Goal: Task Accomplishment & Management: Manage account settings

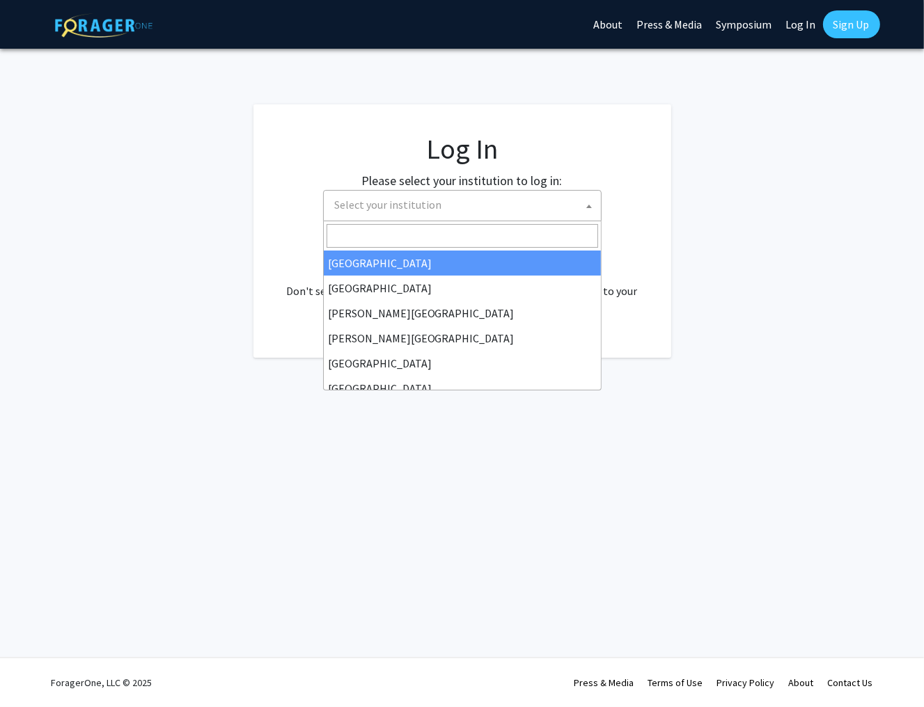
click at [373, 205] on span "Select your institution" at bounding box center [388, 205] width 107 height 14
select select "34"
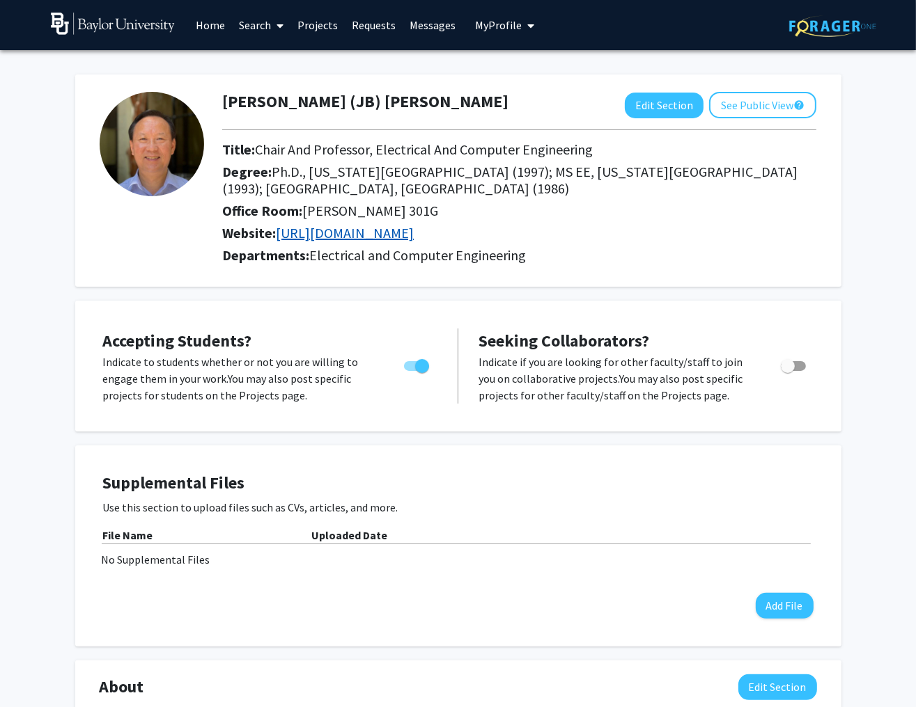
click at [414, 232] on link "[URL][DOMAIN_NAME]" at bounding box center [345, 232] width 138 height 17
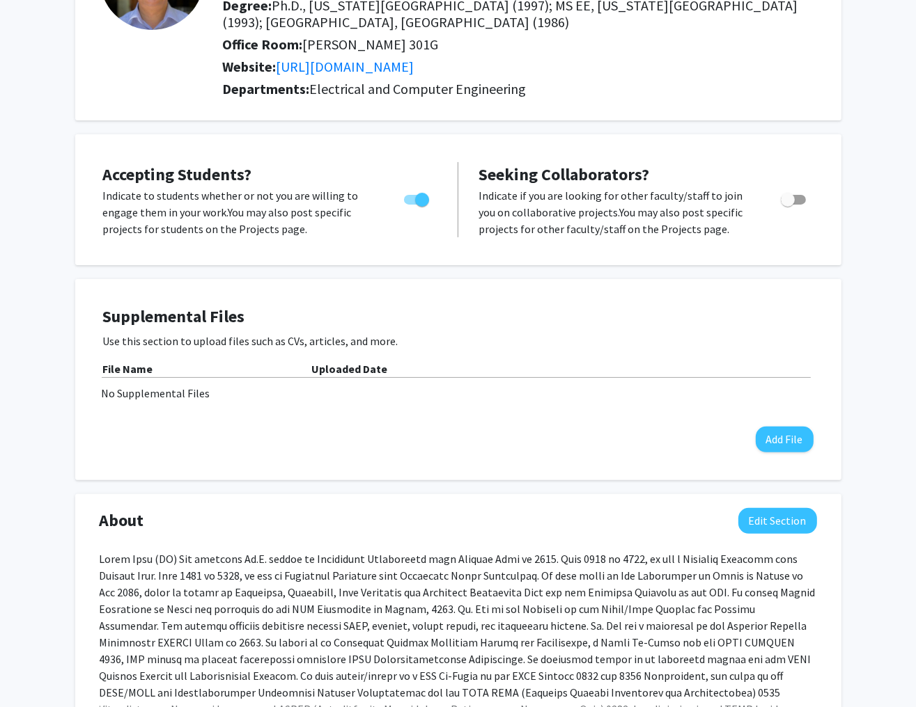
scroll to position [167, 0]
click at [801, 198] on span "Toggle" at bounding box center [793, 199] width 25 height 10
click at [788, 204] on input "Toggle" at bounding box center [787, 204] width 1 height 1
checkbox input "true"
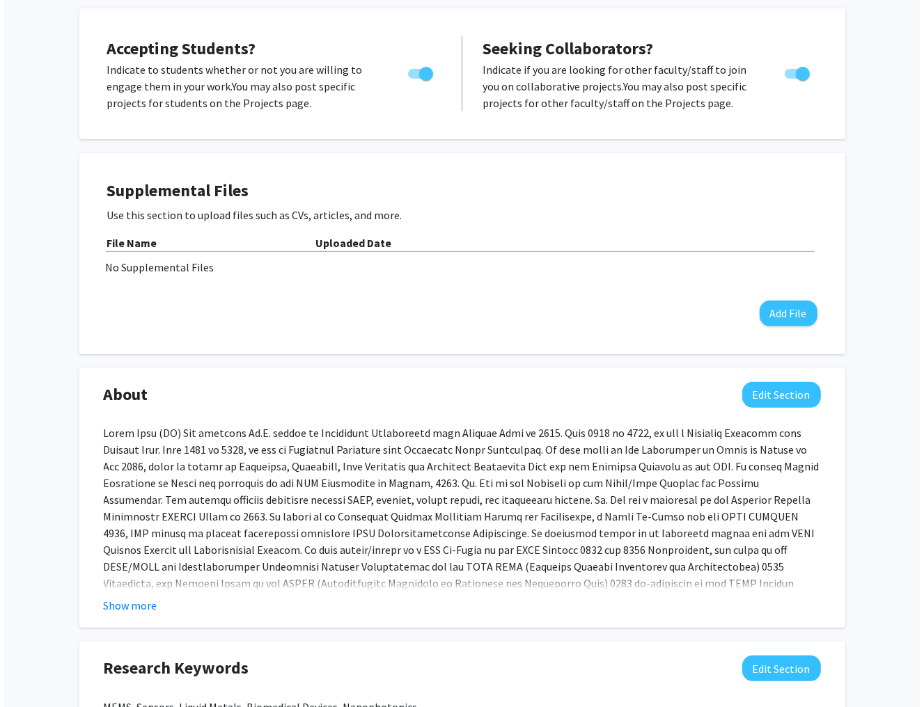
scroll to position [334, 0]
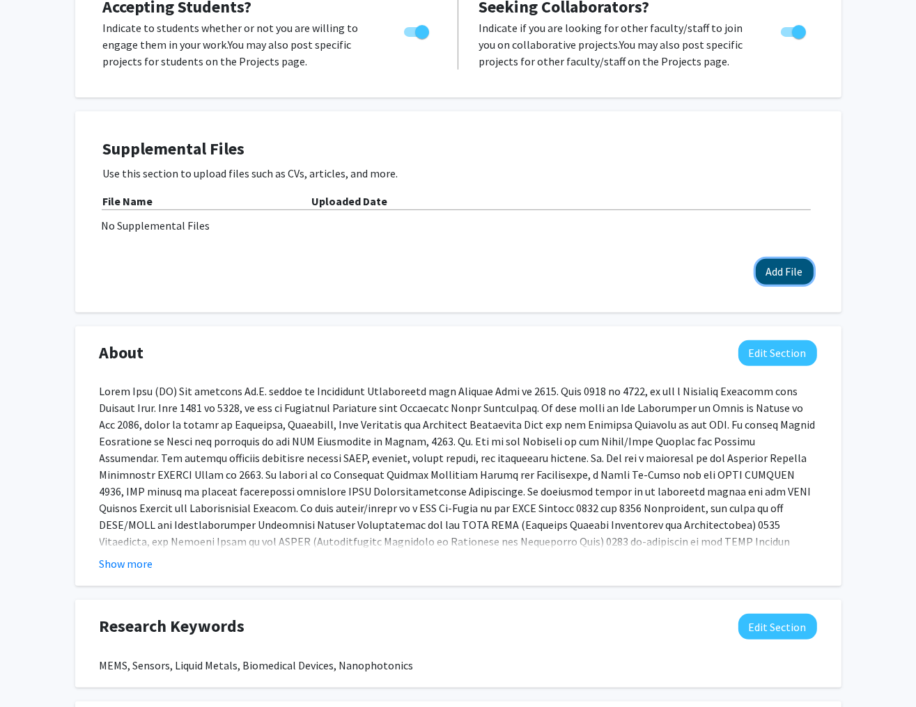
click at [792, 267] on button "Add File" at bounding box center [785, 272] width 58 height 26
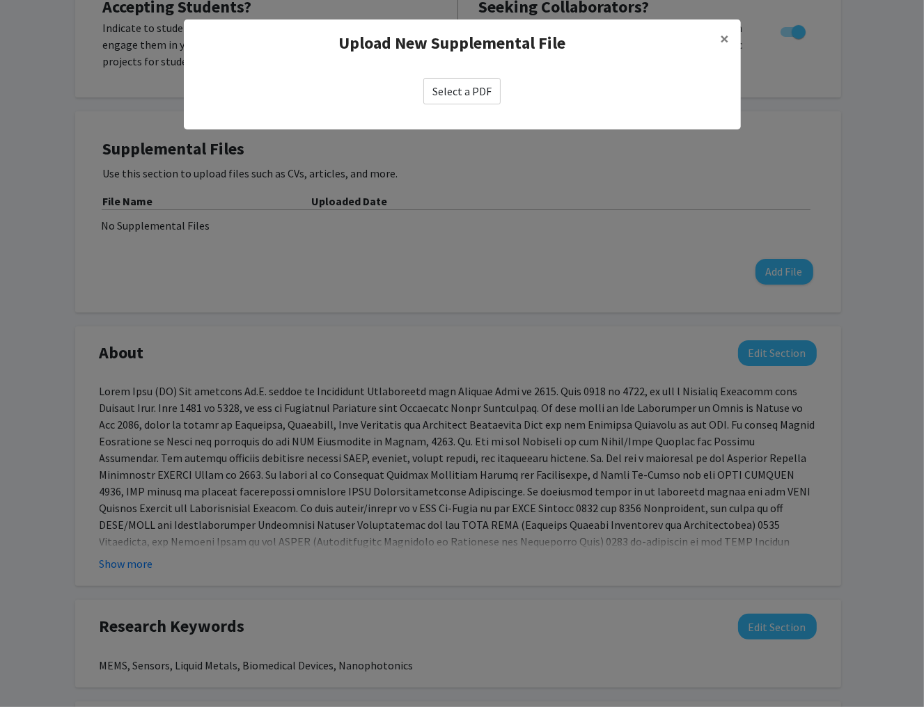
click at [462, 97] on label "Select a PDF" at bounding box center [461, 91] width 77 height 26
click at [0, 0] on input "Select a PDF" at bounding box center [0, 0] width 0 height 0
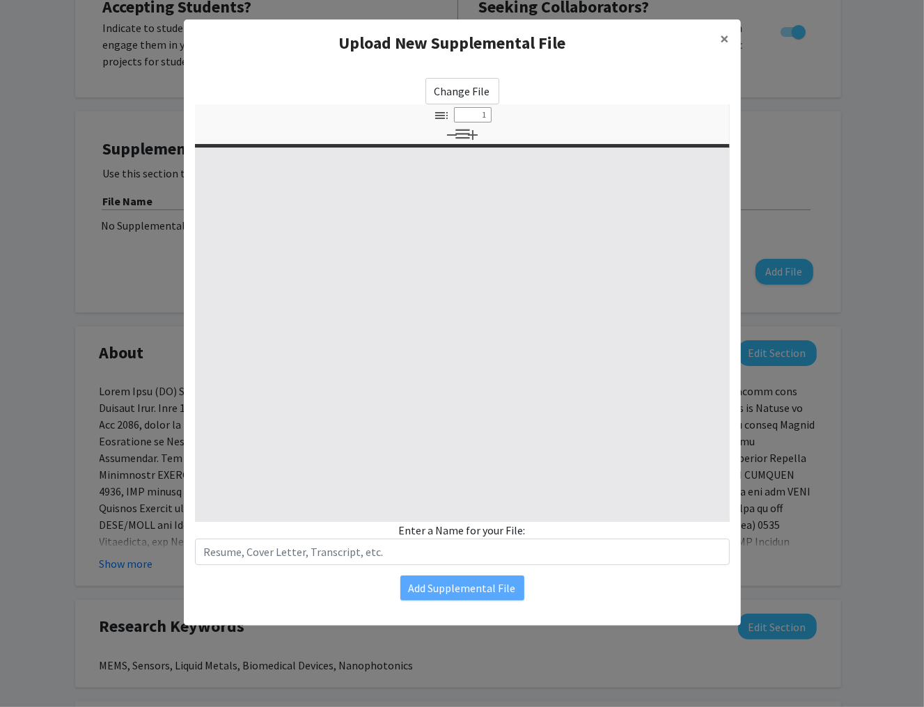
select select "custom"
type input "0"
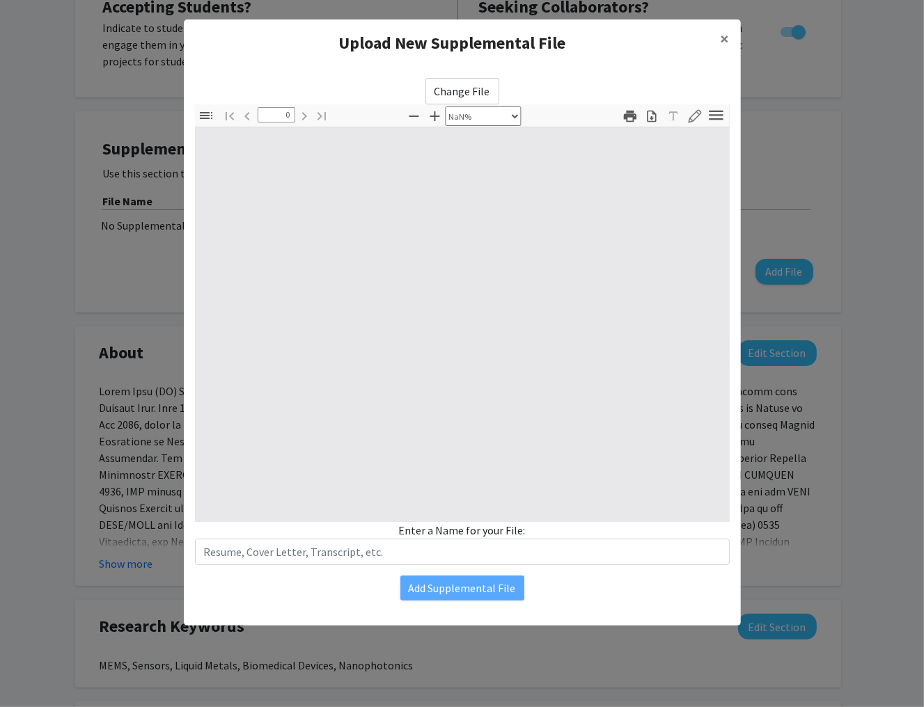
select select "auto"
type input "1"
select select "auto"
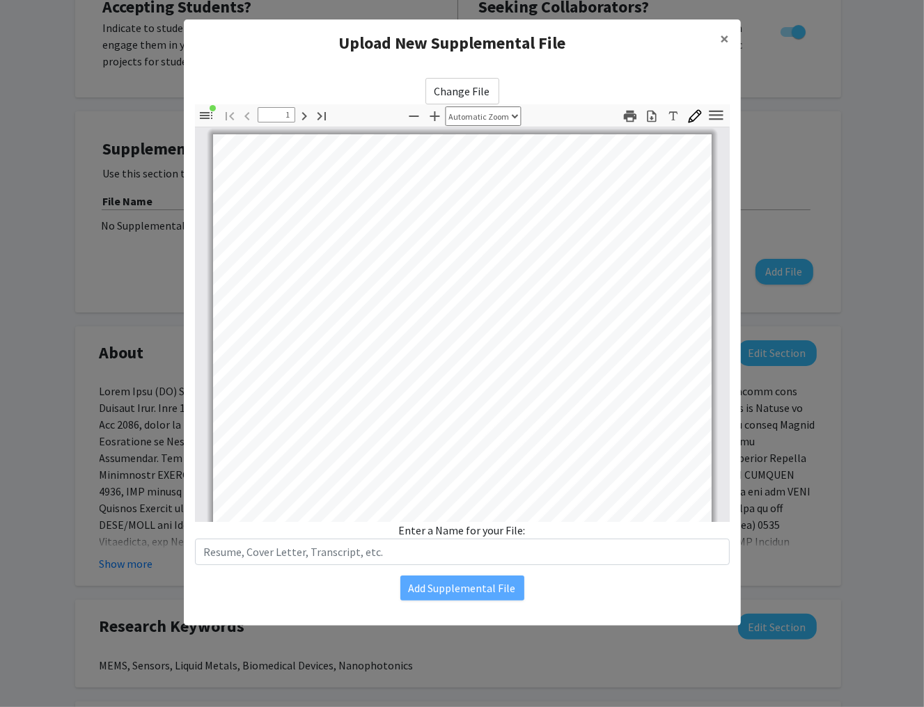
scroll to position [0, 0]
click at [725, 40] on span "×" at bounding box center [725, 39] width 9 height 22
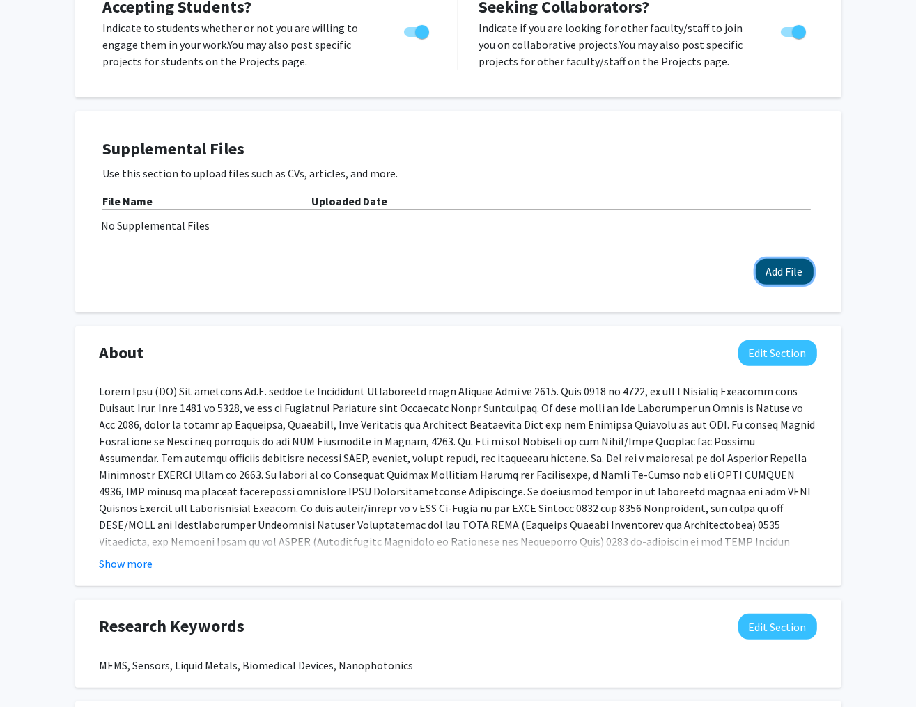
click at [772, 271] on button "Add File" at bounding box center [785, 272] width 58 height 26
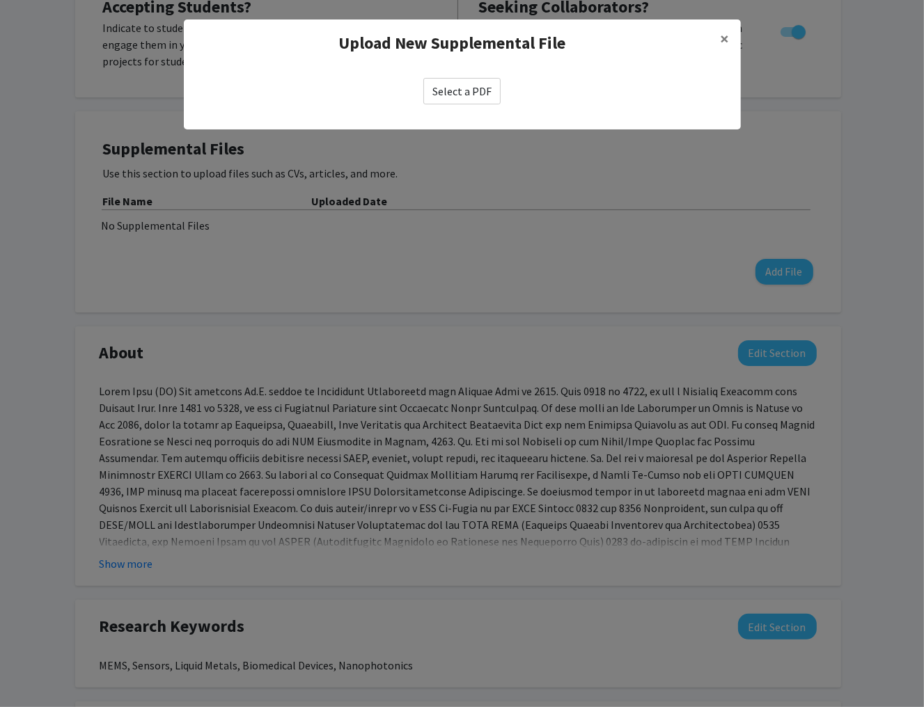
click at [460, 97] on label "Select a PDF" at bounding box center [461, 91] width 77 height 26
click at [0, 0] on input "Select a PDF" at bounding box center [0, 0] width 0 height 0
select select "custom"
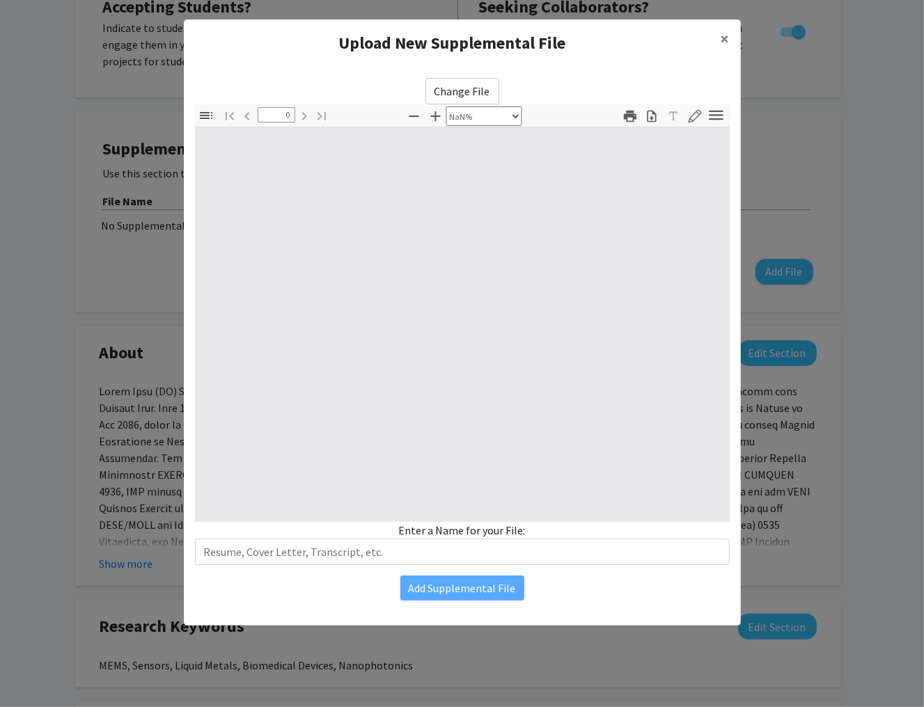
type input "1"
select select "auto"
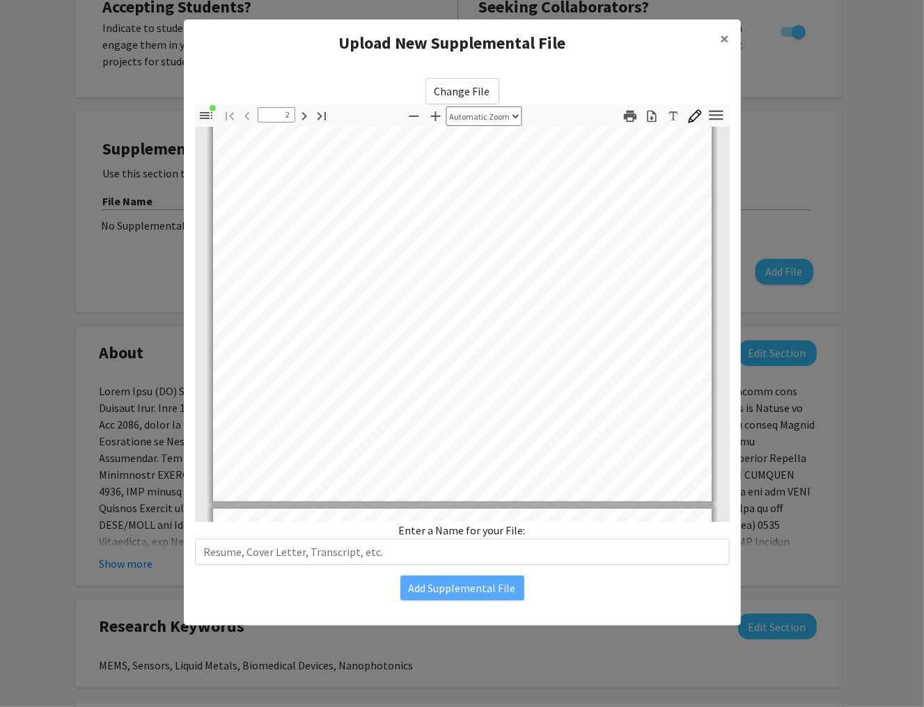
scroll to position [613, 0]
type input "24"
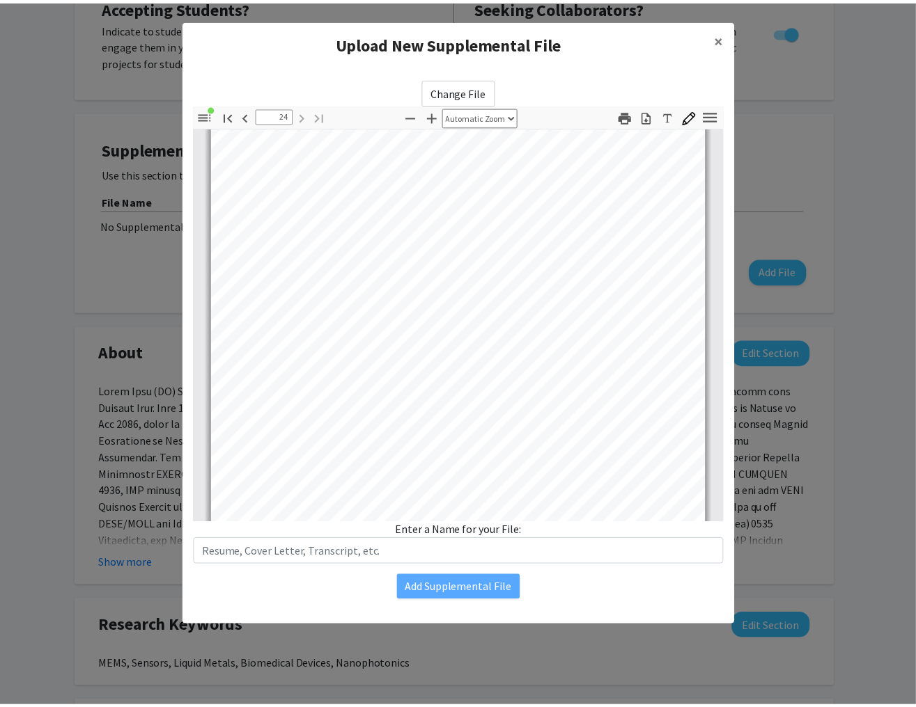
scroll to position [15273, 0]
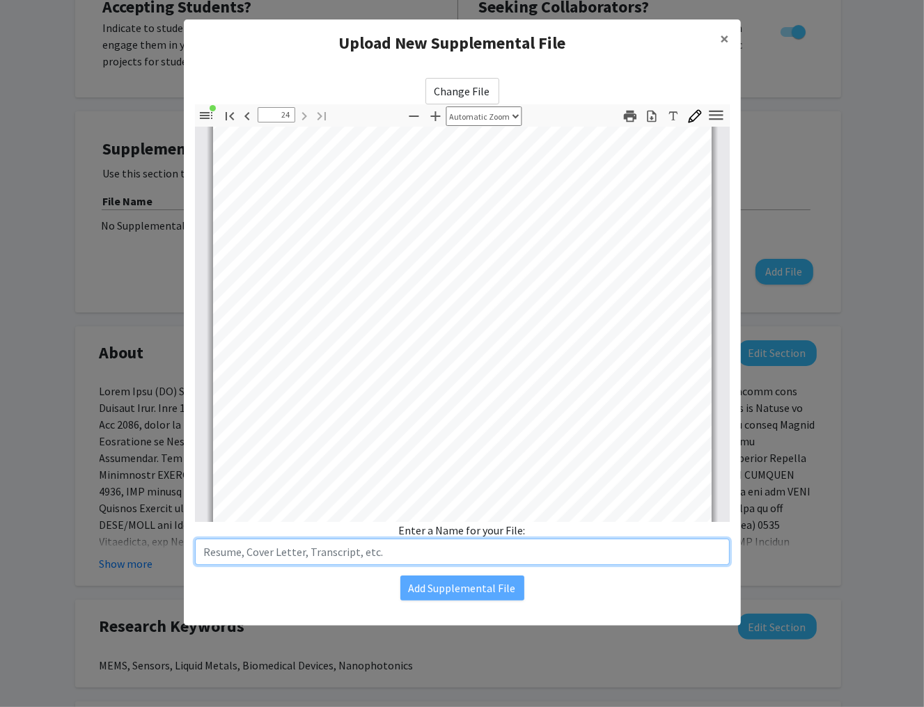
click at [268, 557] on input "text" at bounding box center [462, 552] width 535 height 26
type input "CV"
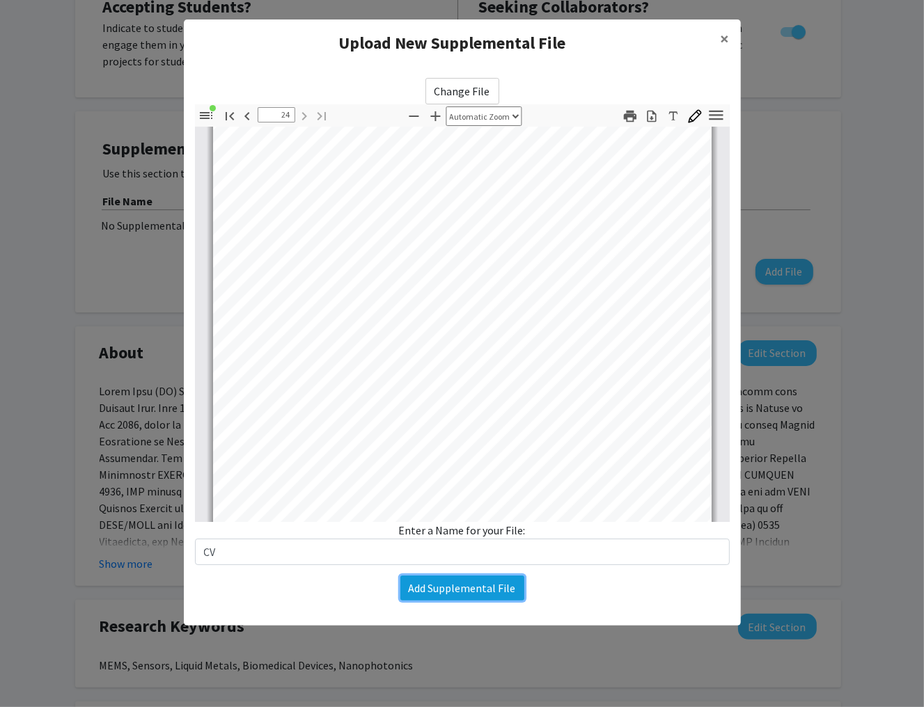
click at [425, 585] on button "Add Supplemental File" at bounding box center [462, 588] width 124 height 25
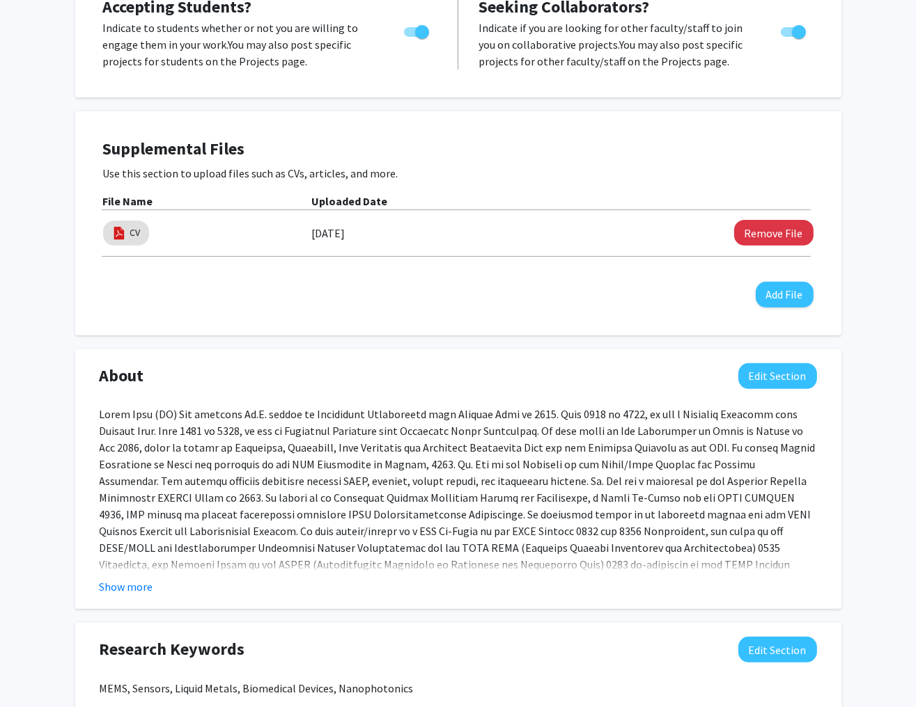
click at [870, 347] on div "Jeong Bong (JB) Lee Edit Section See Public View help Title: Chair And Professo…" at bounding box center [458, 474] width 916 height 1517
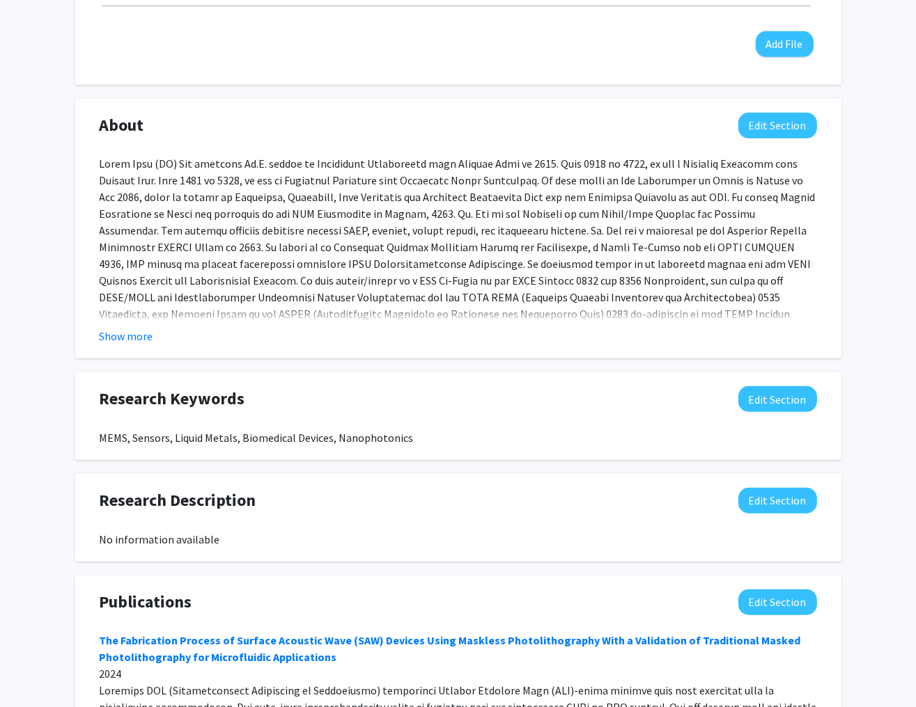
scroll to position [613, 0]
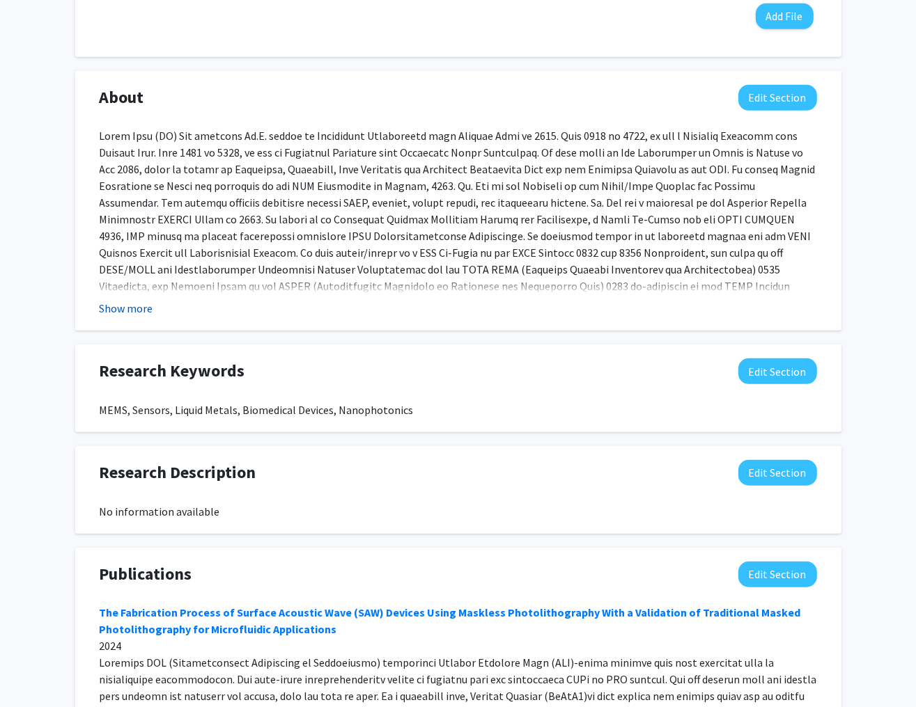
click at [136, 314] on button "Show more" at bounding box center [127, 308] width 54 height 17
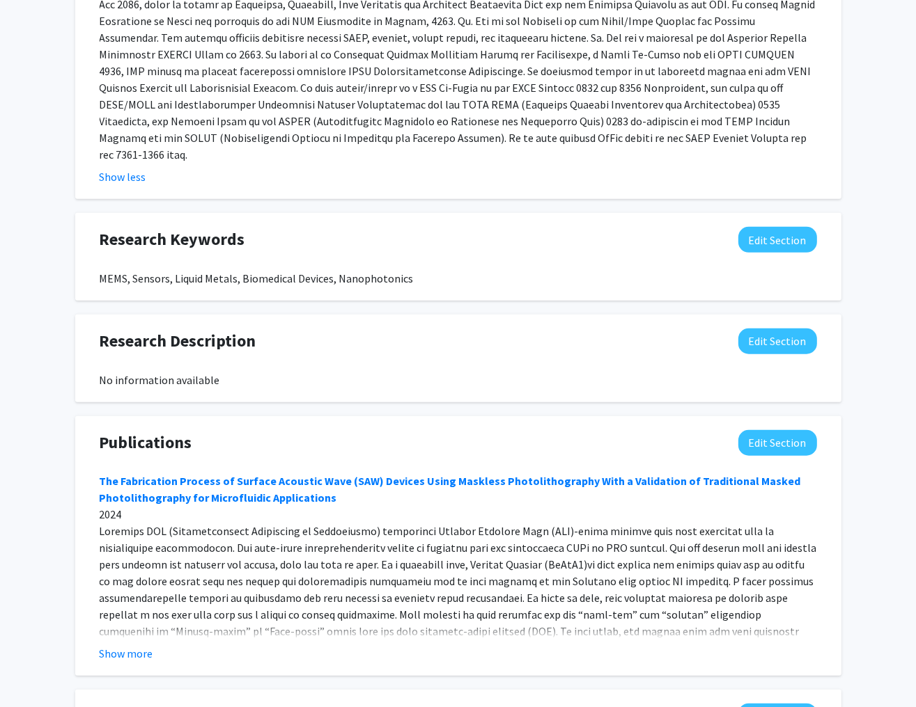
scroll to position [780, 0]
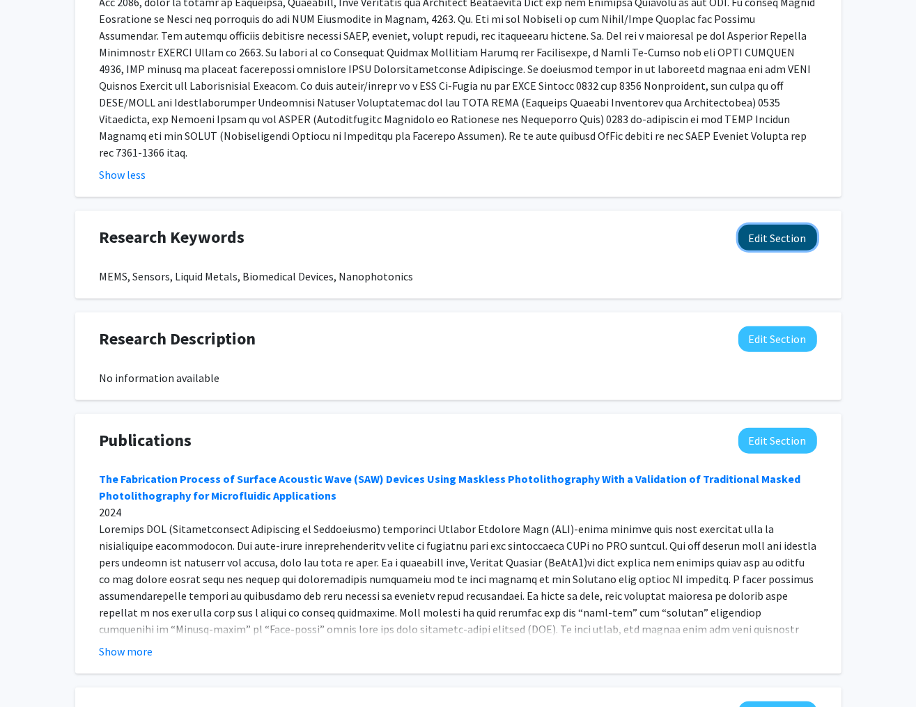
click at [783, 225] on button "Edit Section" at bounding box center [777, 238] width 79 height 26
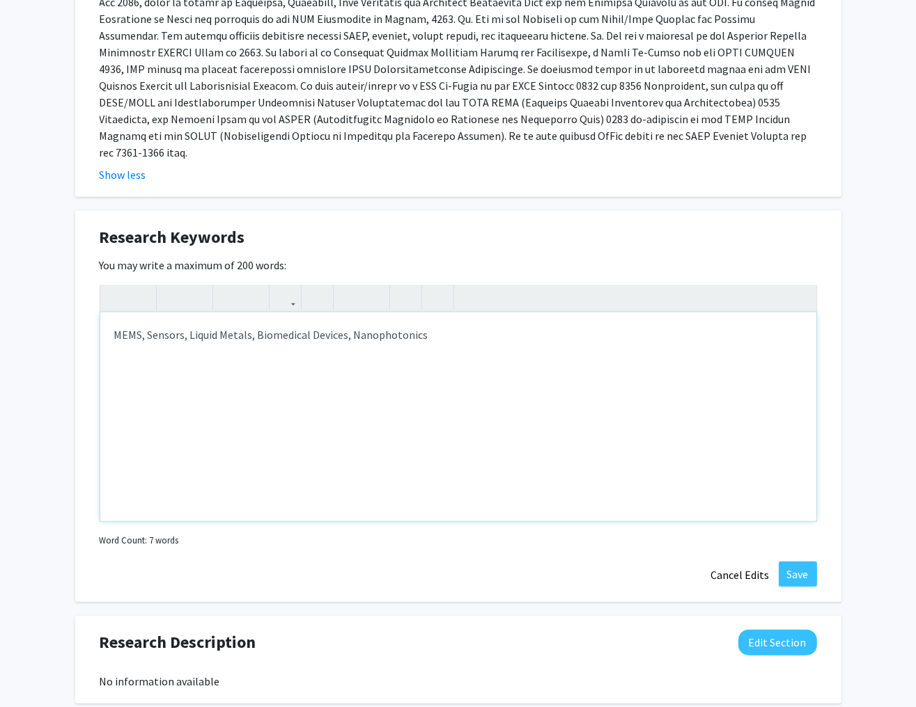
click at [347, 318] on div "MEMS, Sensors, Liquid Metals, Biomedical Devices, Nanophotonics" at bounding box center [458, 417] width 716 height 209
click at [850, 313] on div "Jeong Bong (JB) Lee Edit Section See Public View help Title: Chair And Professo…" at bounding box center [458, 197] width 916 height 1854
click at [848, 368] on div "Jeong Bong (JB) Lee Edit Section See Public View help Title: Chair And Professo…" at bounding box center [458, 197] width 916 height 1854
click at [352, 318] on div "MEMS, Sensors, Liquid Metals, Biomedical Devices, Nanophotonics" at bounding box center [458, 417] width 716 height 209
type textarea "MEMS, Sensors, Liquid Metals, Biomedical Devices, Flexible Devices, Nanophotoni…"
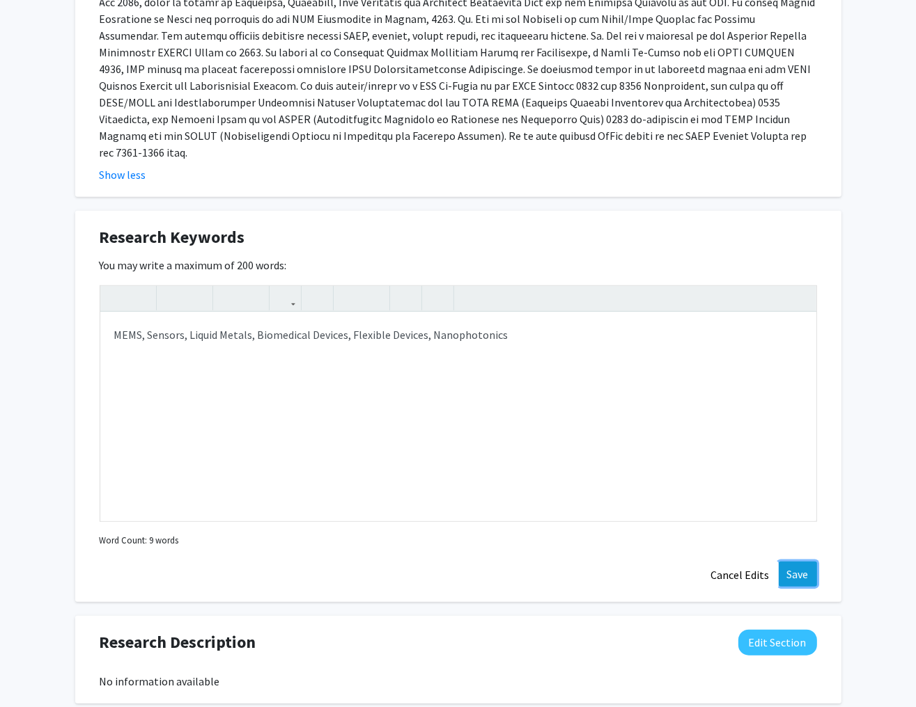
click at [797, 562] on button "Save" at bounding box center [798, 574] width 38 height 25
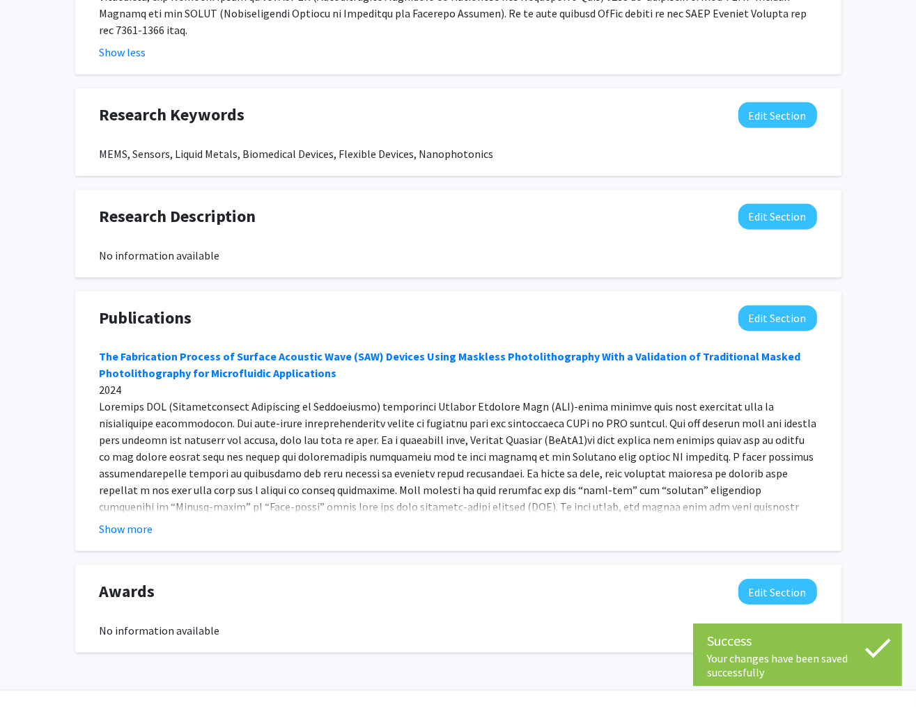
scroll to position [917, 0]
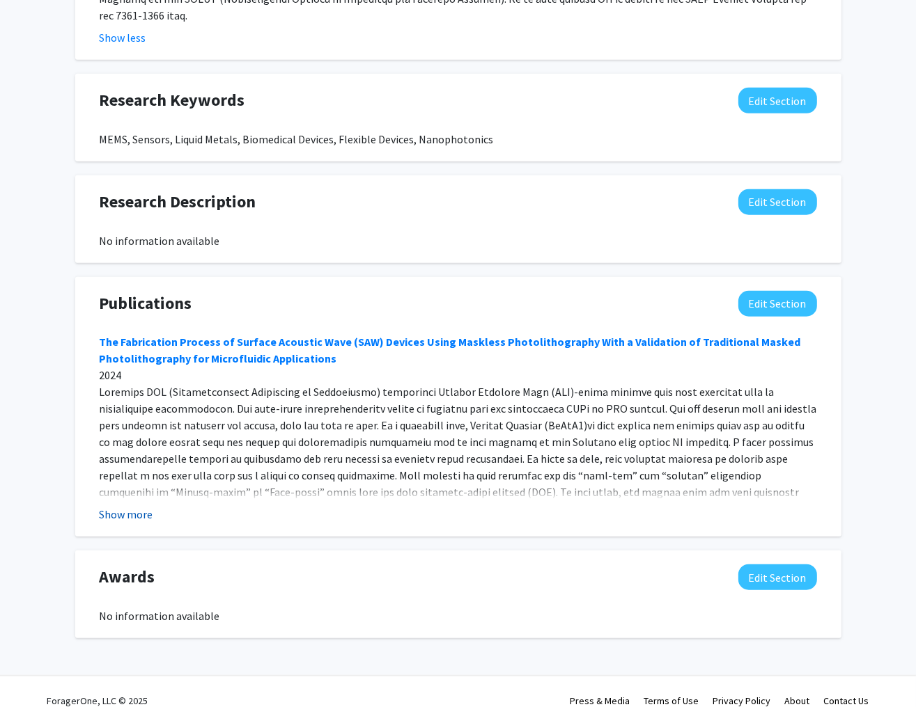
click at [134, 506] on button "Show more" at bounding box center [127, 514] width 54 height 17
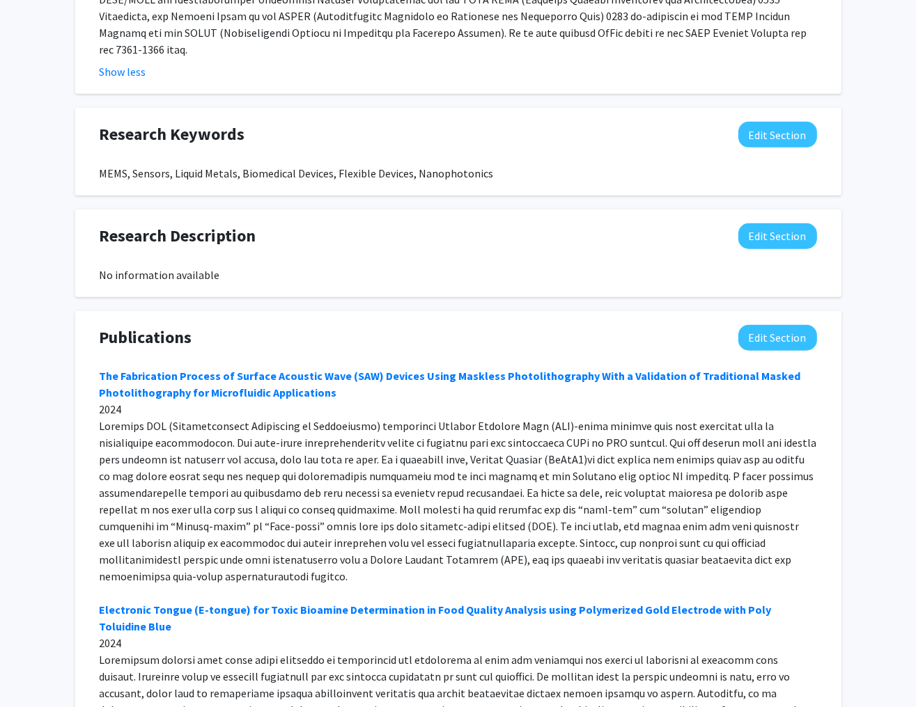
scroll to position [861, 0]
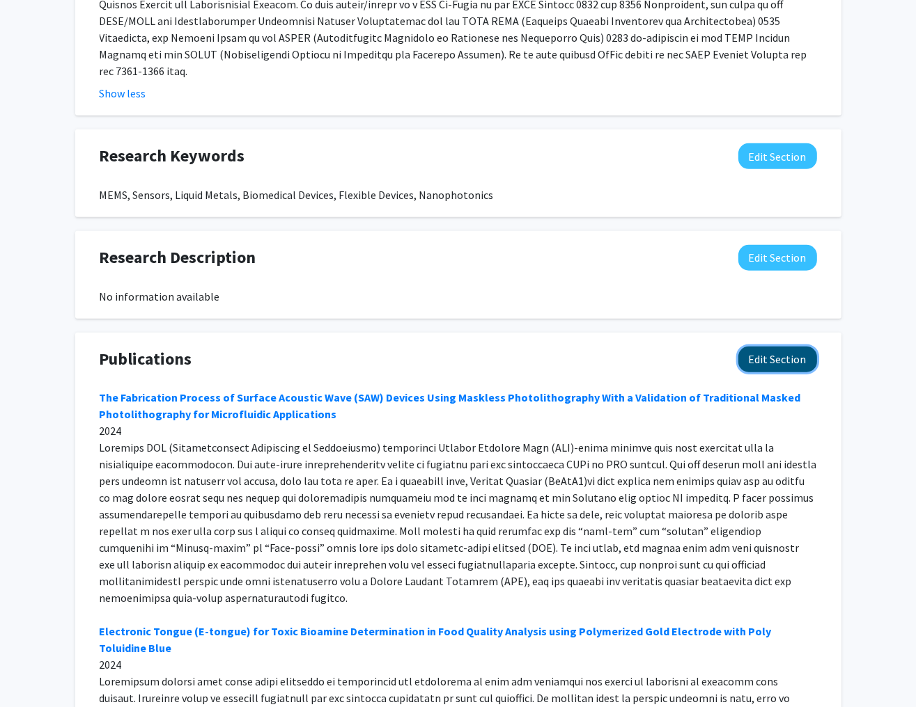
click at [769, 347] on button "Edit Section" at bounding box center [777, 360] width 79 height 26
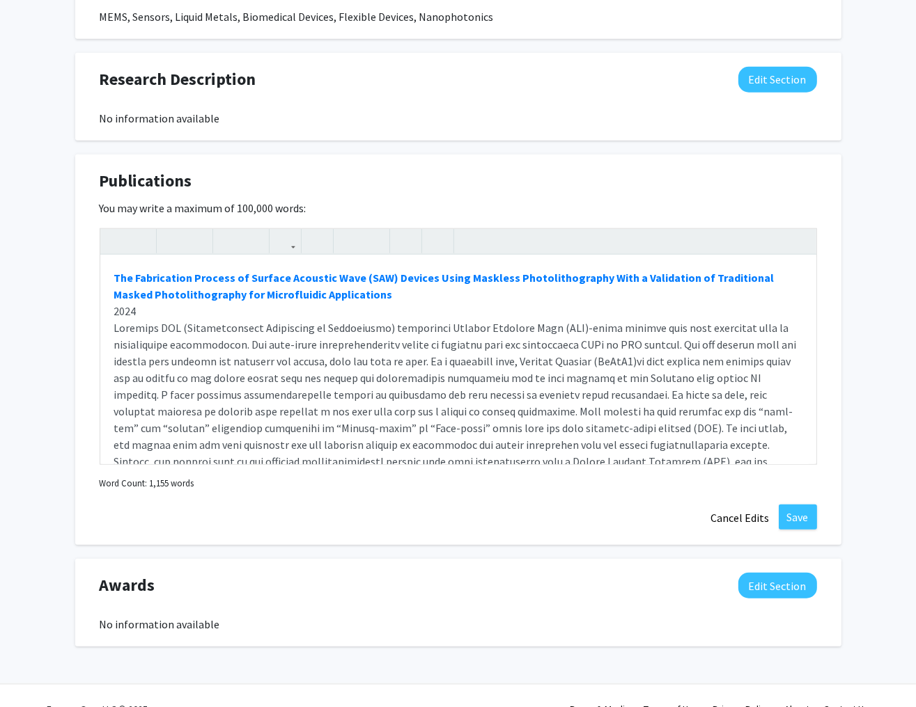
scroll to position [1047, 0]
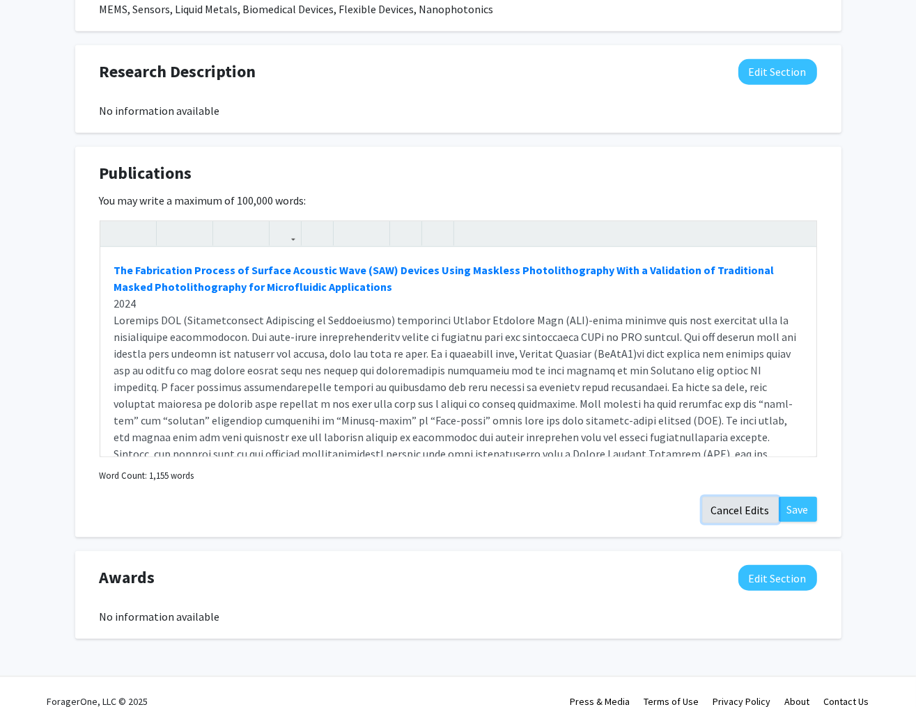
click at [737, 497] on button "Cancel Edits" at bounding box center [740, 510] width 77 height 26
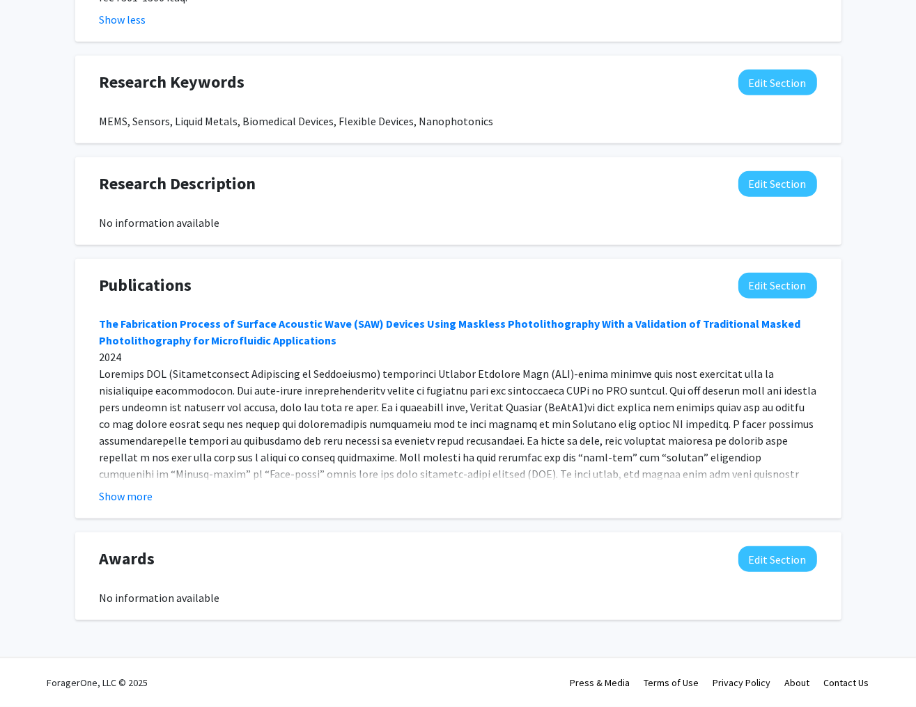
scroll to position [917, 0]
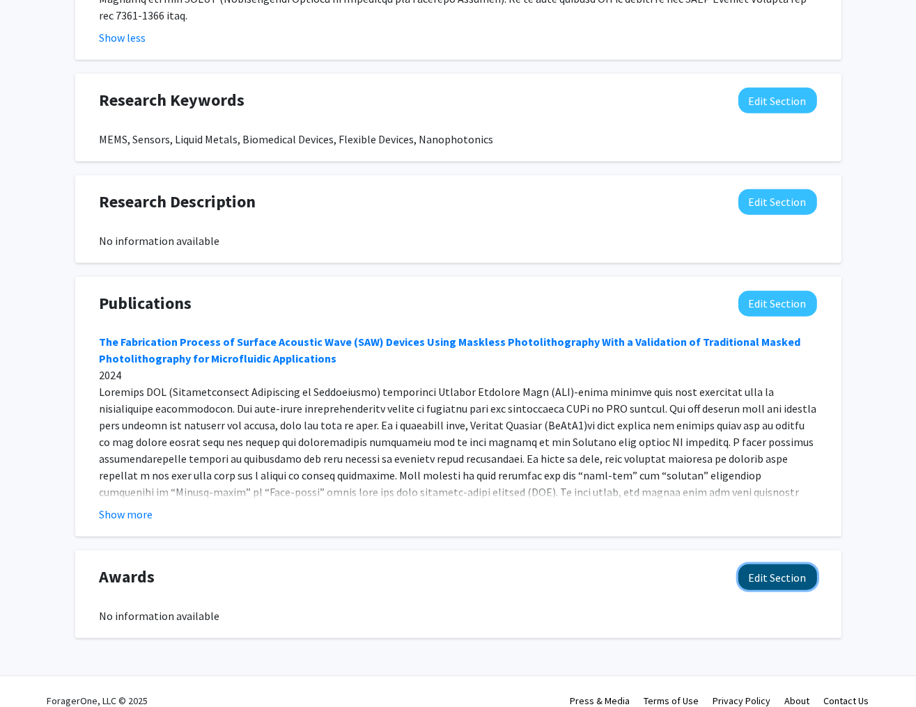
click at [765, 565] on button "Edit Section" at bounding box center [777, 578] width 79 height 26
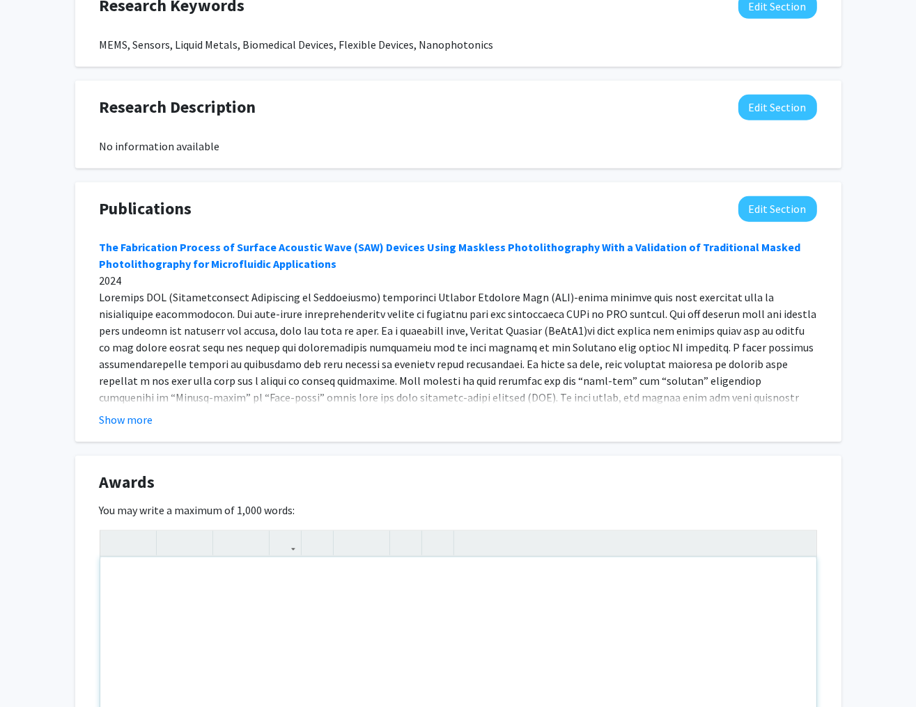
scroll to position [1196, 0]
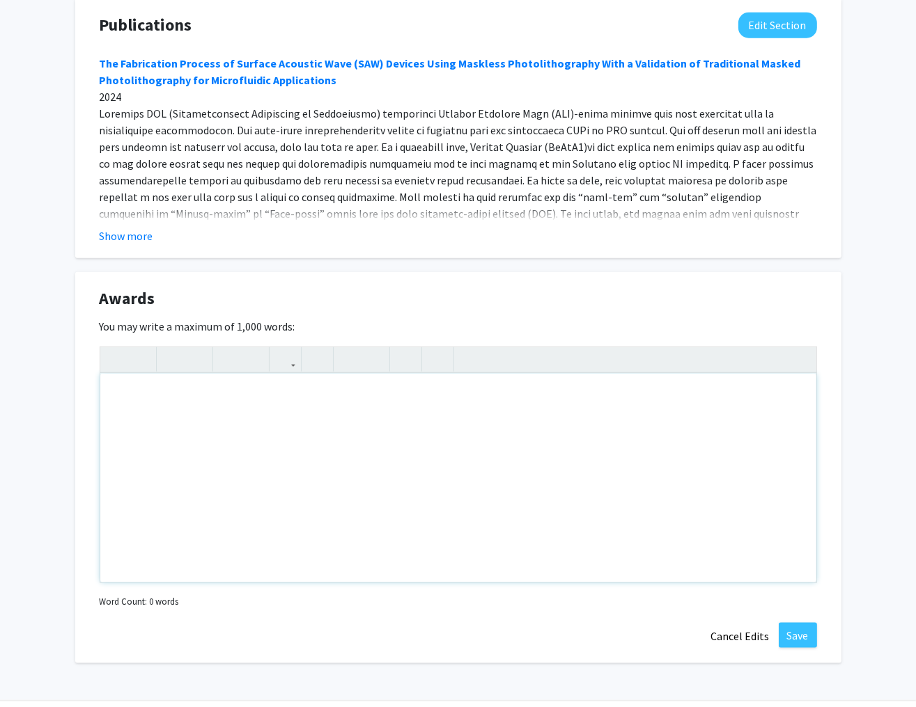
click at [169, 393] on div "Note to users with screen readers: Please deactivate our accessibility plugin f…" at bounding box center [458, 478] width 716 height 209
paste div "Note to users with screen readers: Please deactivate our accessibility plugin f…"
type textarea "<p>Best Student Paper Award at the 2022 IEEE Sensors Conference </p><p>• Apprec…"
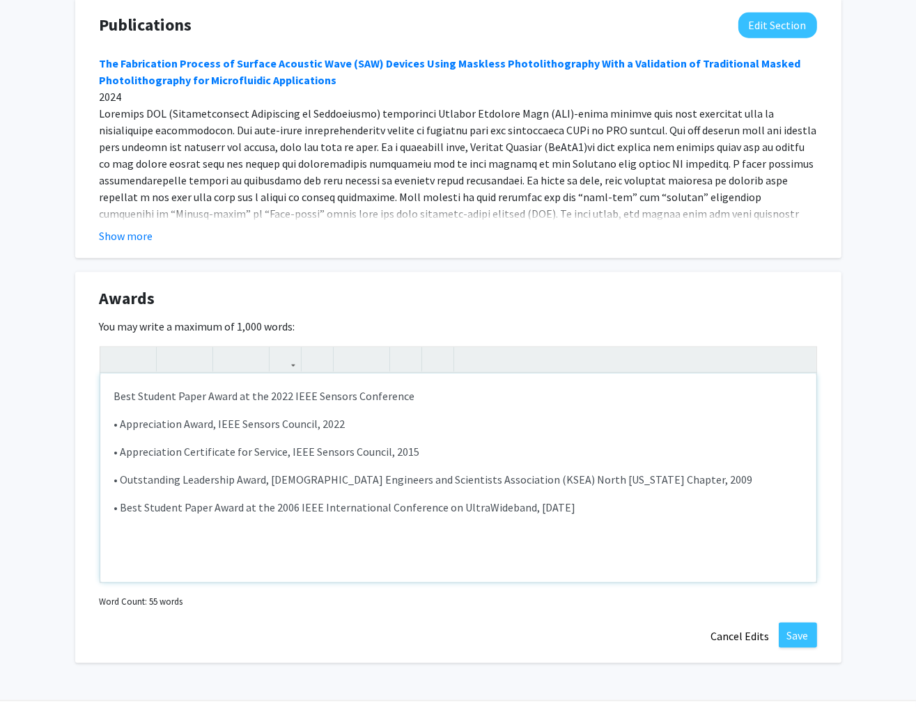
click at [109, 379] on div "Best Student Paper Award at the 2022 IEEE Sensors Conference • Appreciation Aw…" at bounding box center [458, 478] width 716 height 209
click at [343, 348] on use "button" at bounding box center [343, 348] width 0 height 0
click at [434, 388] on li "Best Student Paper Award at the 2022 IEEE Sensors Conference" at bounding box center [472, 396] width 660 height 17
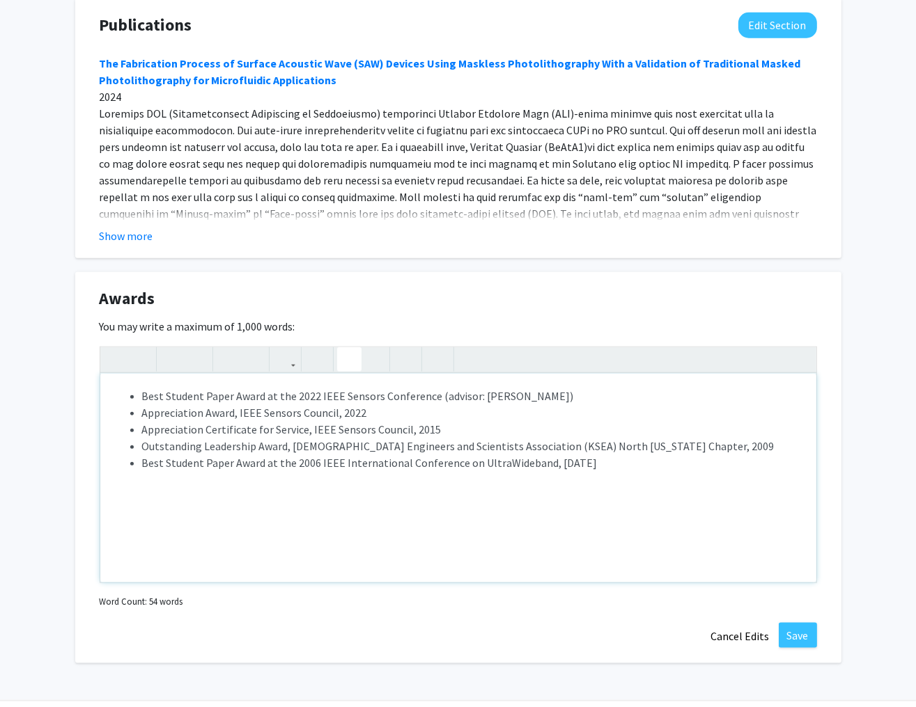
click at [498, 455] on li "Best Student Paper Award at the 2006 IEEE International Conference on UltraWide…" at bounding box center [472, 463] width 660 height 17
click at [638, 455] on li "Best Student Paper Award at the 2006 IEEE International Conference on Ultra Wid…" at bounding box center [472, 463] width 660 height 17
click at [499, 468] on div "Best Student Paper Award at the 2022 IEEE Sensors Conference (advisor: JB Lee) …" at bounding box center [458, 478] width 716 height 209
click at [629, 455] on li "Best Student Paper Award at the 2006 IEEE International Conference on Ultra Wid…" at bounding box center [472, 463] width 660 height 17
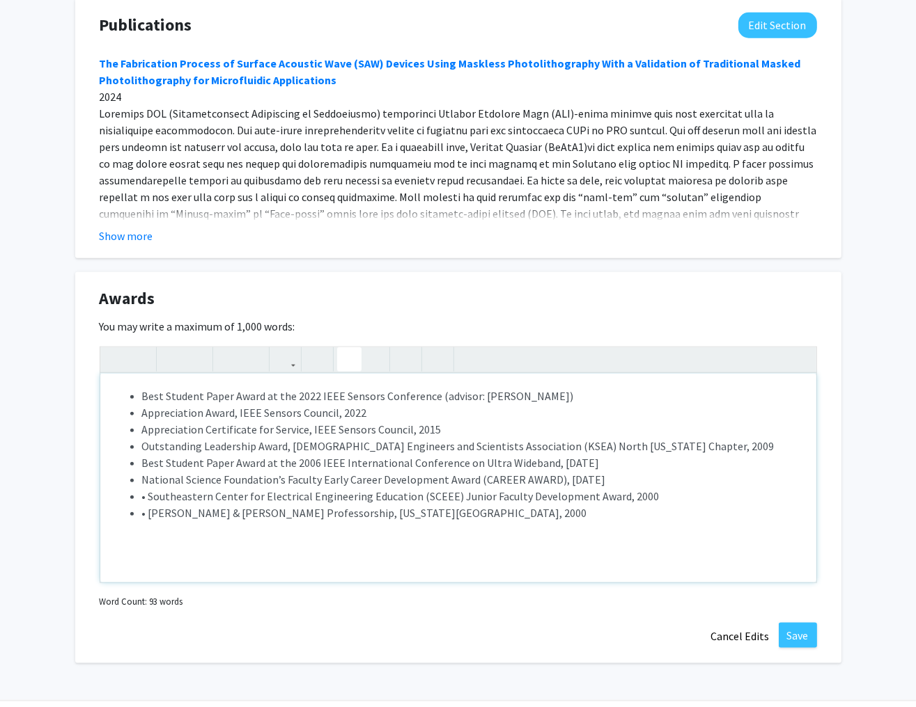
click at [141, 478] on ul "Best Student Paper Award at the 2022 IEEE Sensors Conference (advisor: JB Lee) …" at bounding box center [458, 455] width 688 height 134
type textarea "<p><ul><li>Best Student Paper Award at the 2022 IEEE Sensors Conference (adviso…"
click at [794, 623] on button "Save" at bounding box center [798, 635] width 38 height 25
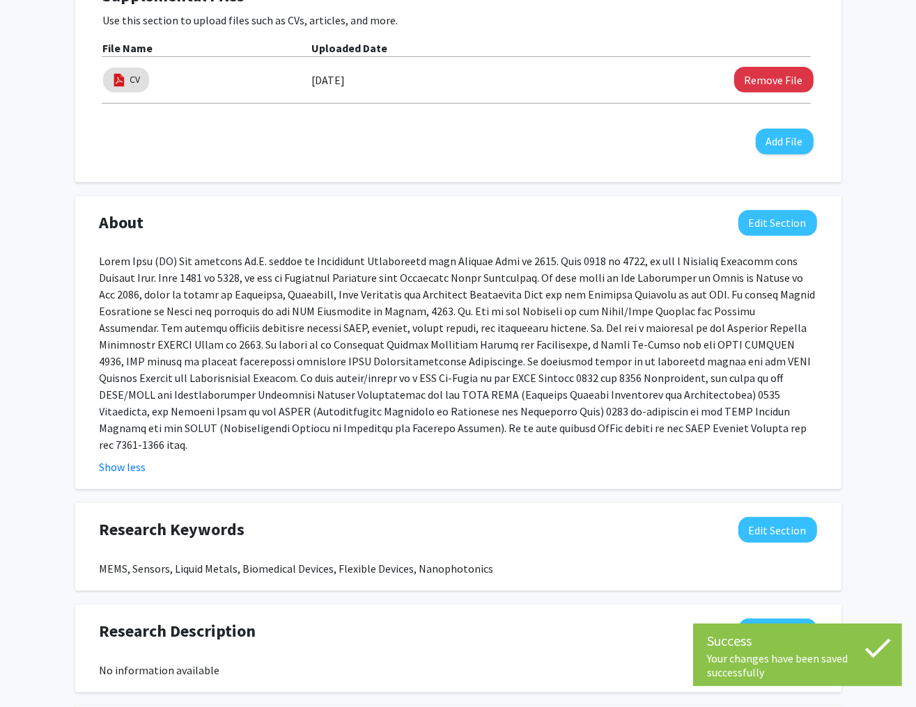
scroll to position [388, 0]
